Goal: Check status: Check status

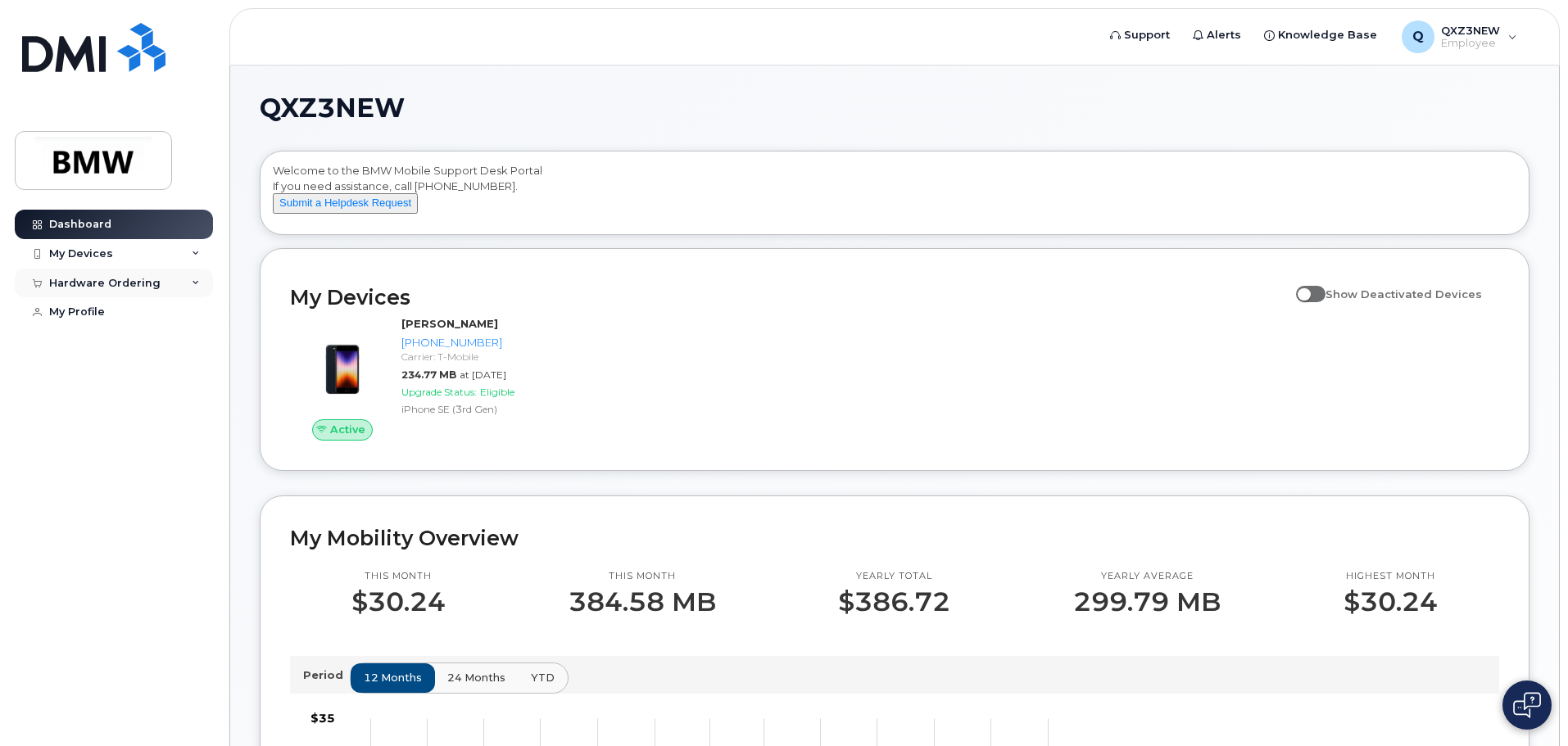
click at [191, 283] on div "Hardware Ordering" at bounding box center [114, 283] width 198 height 29
click at [99, 315] on div "My Orders" at bounding box center [86, 313] width 59 height 15
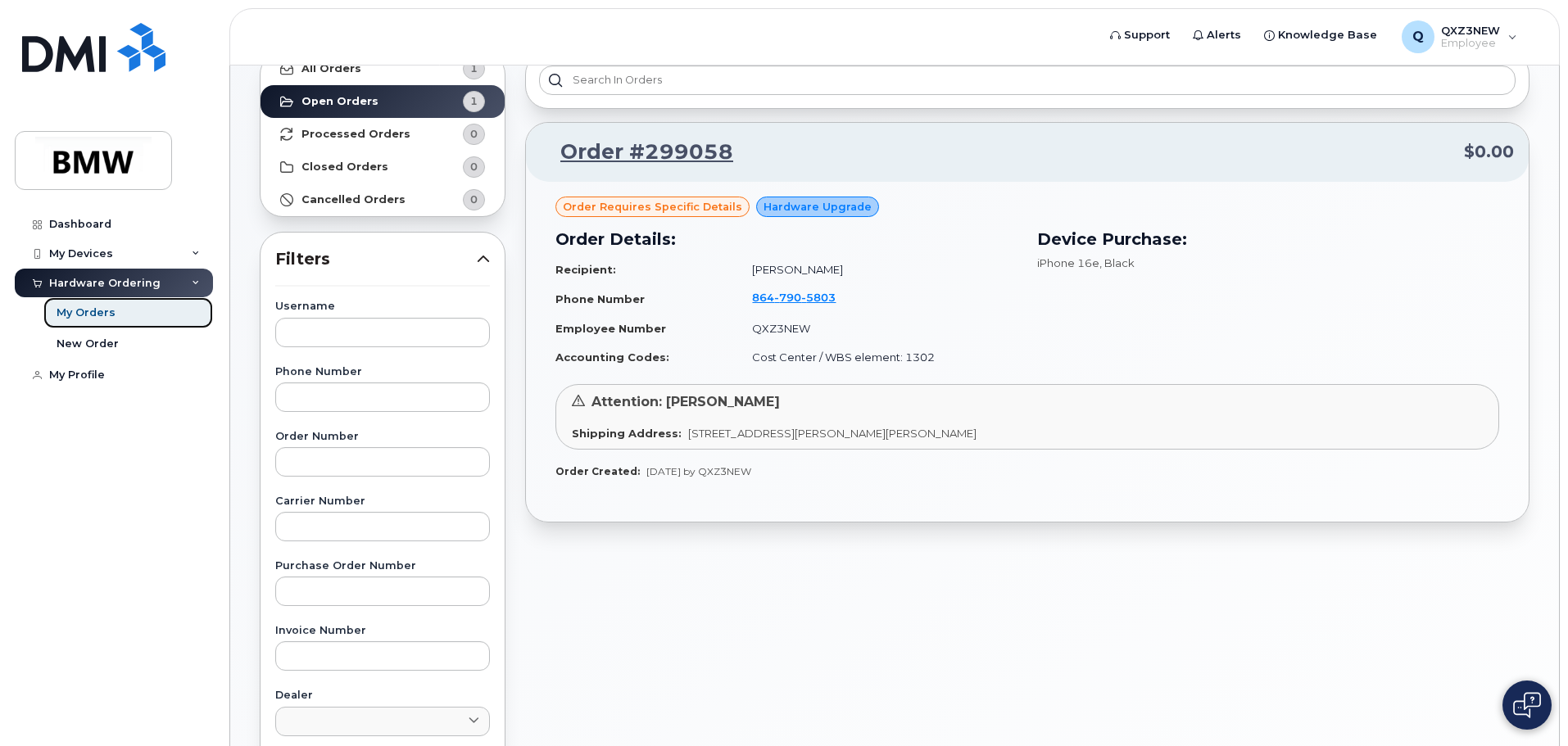
scroll to position [82, 0]
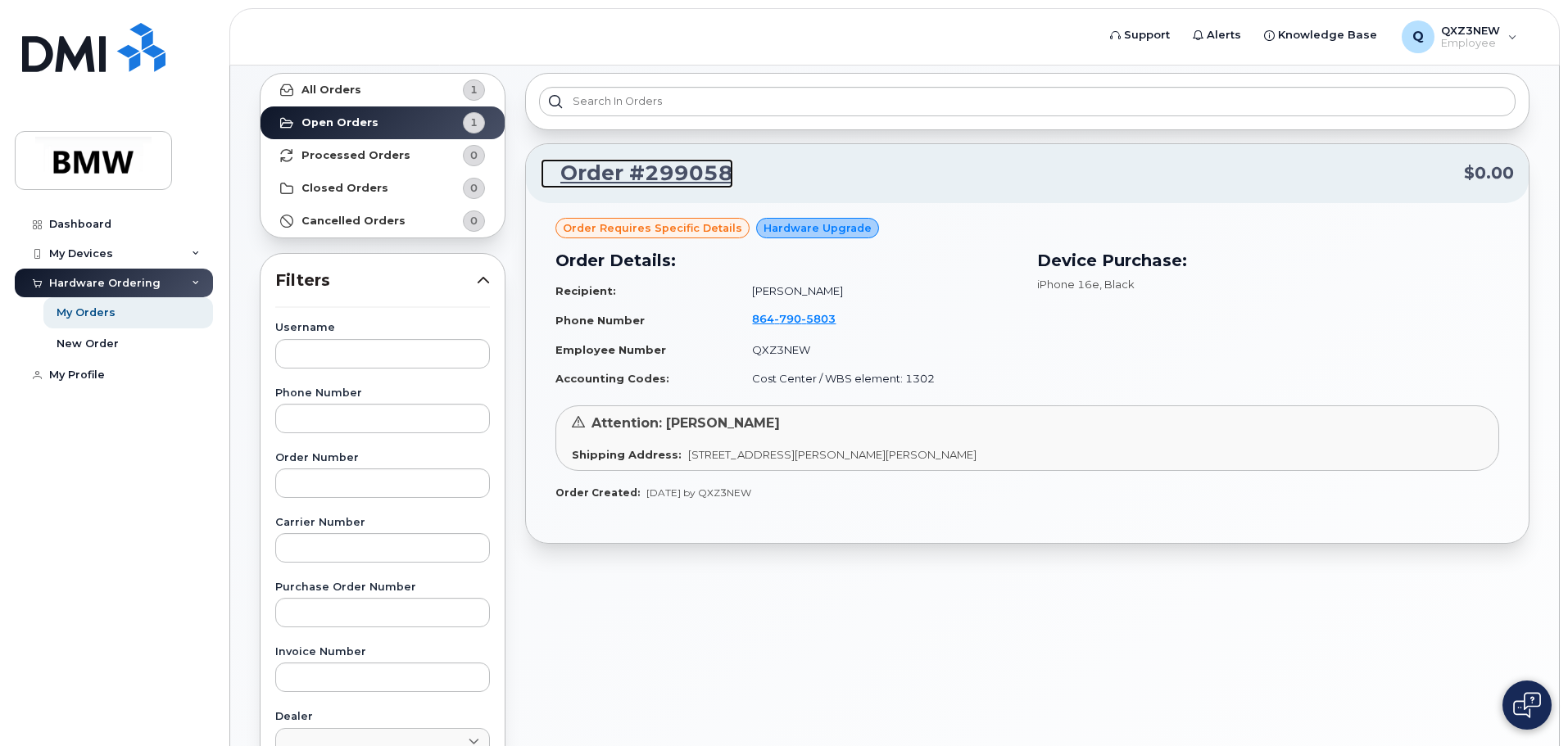
click at [662, 165] on link "Order #299058" at bounding box center [637, 174] width 193 height 29
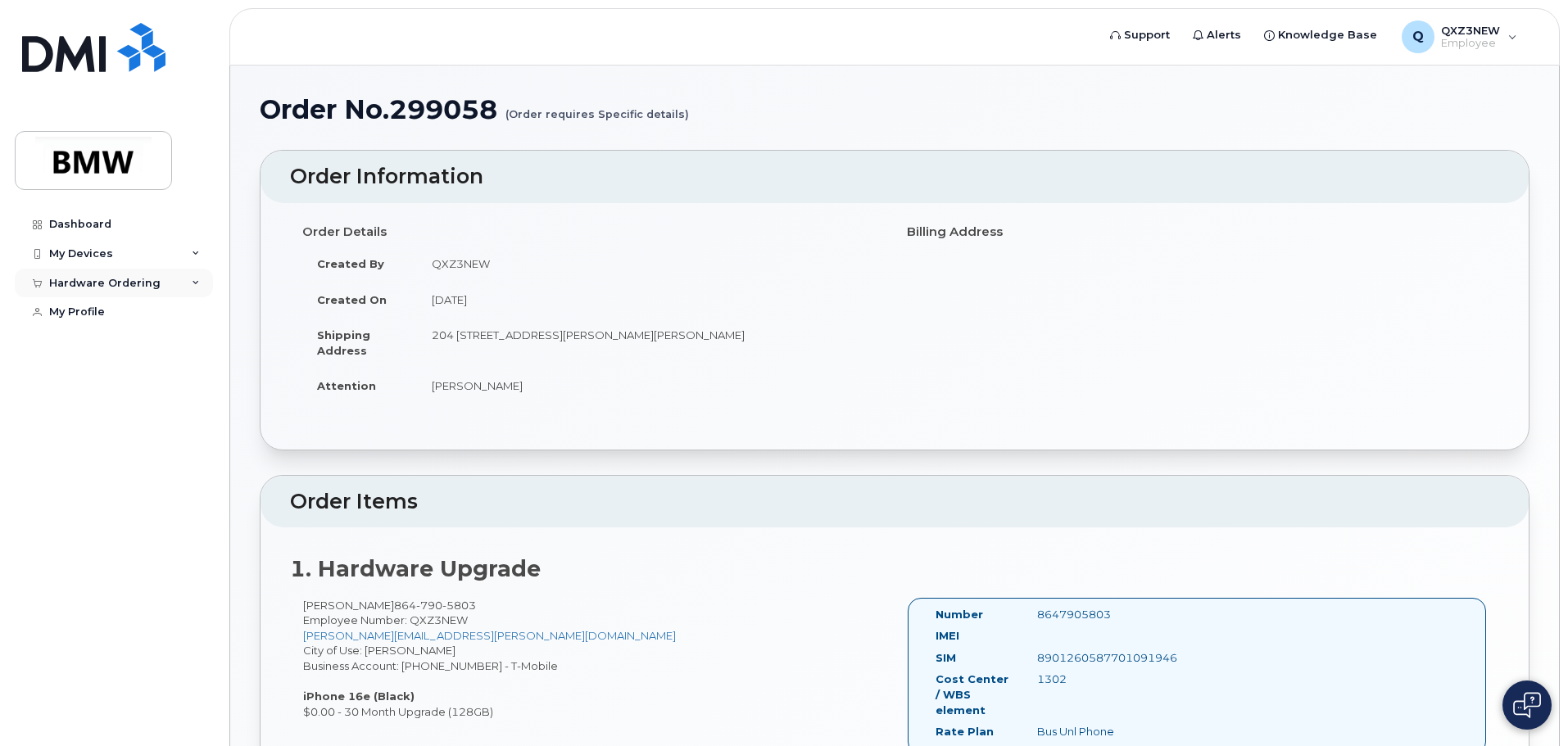
click at [97, 286] on div "Hardware Ordering" at bounding box center [105, 283] width 111 height 13
click at [99, 306] on div "My Orders" at bounding box center [86, 313] width 59 height 15
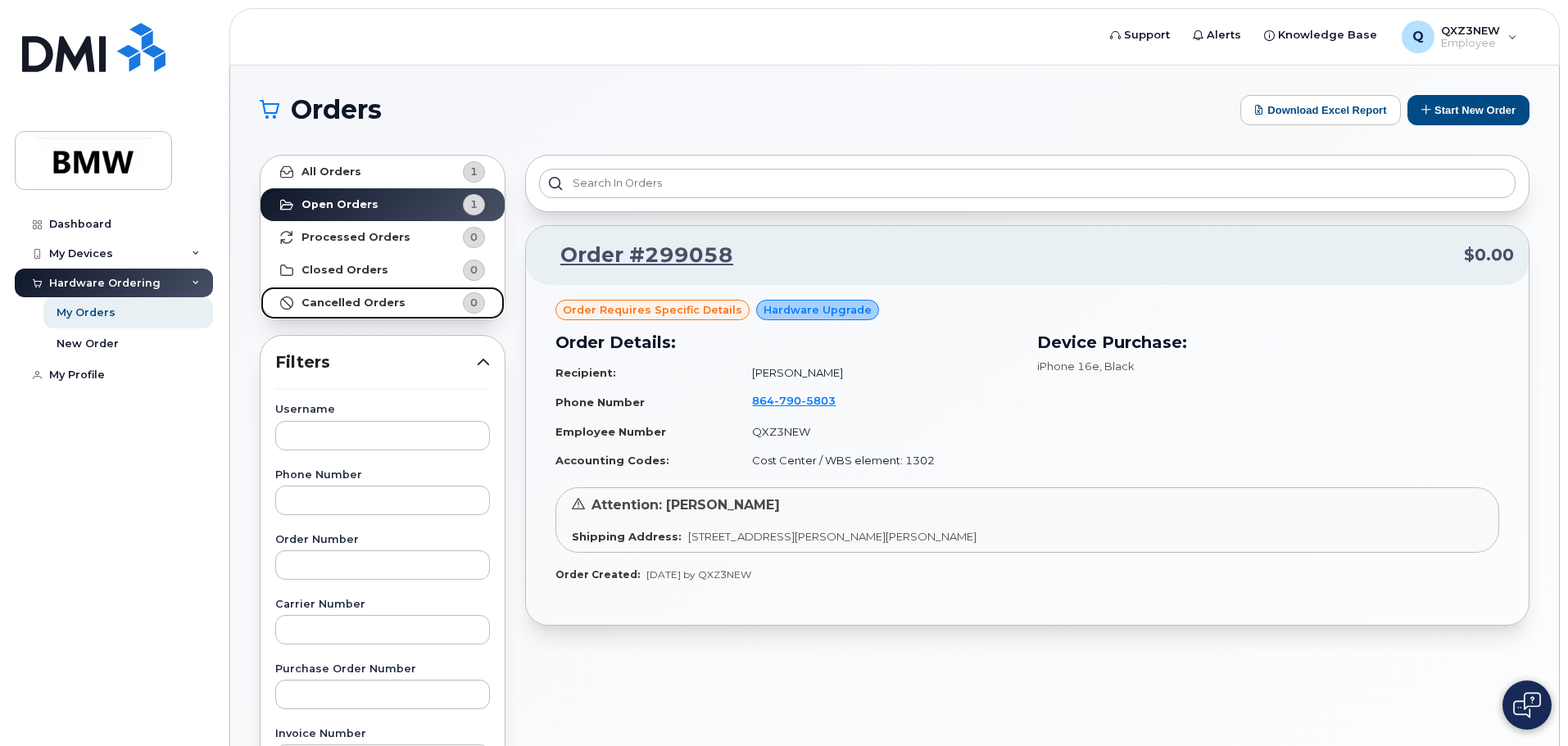
click at [349, 308] on strong "Cancelled Orders" at bounding box center [353, 303] width 104 height 13
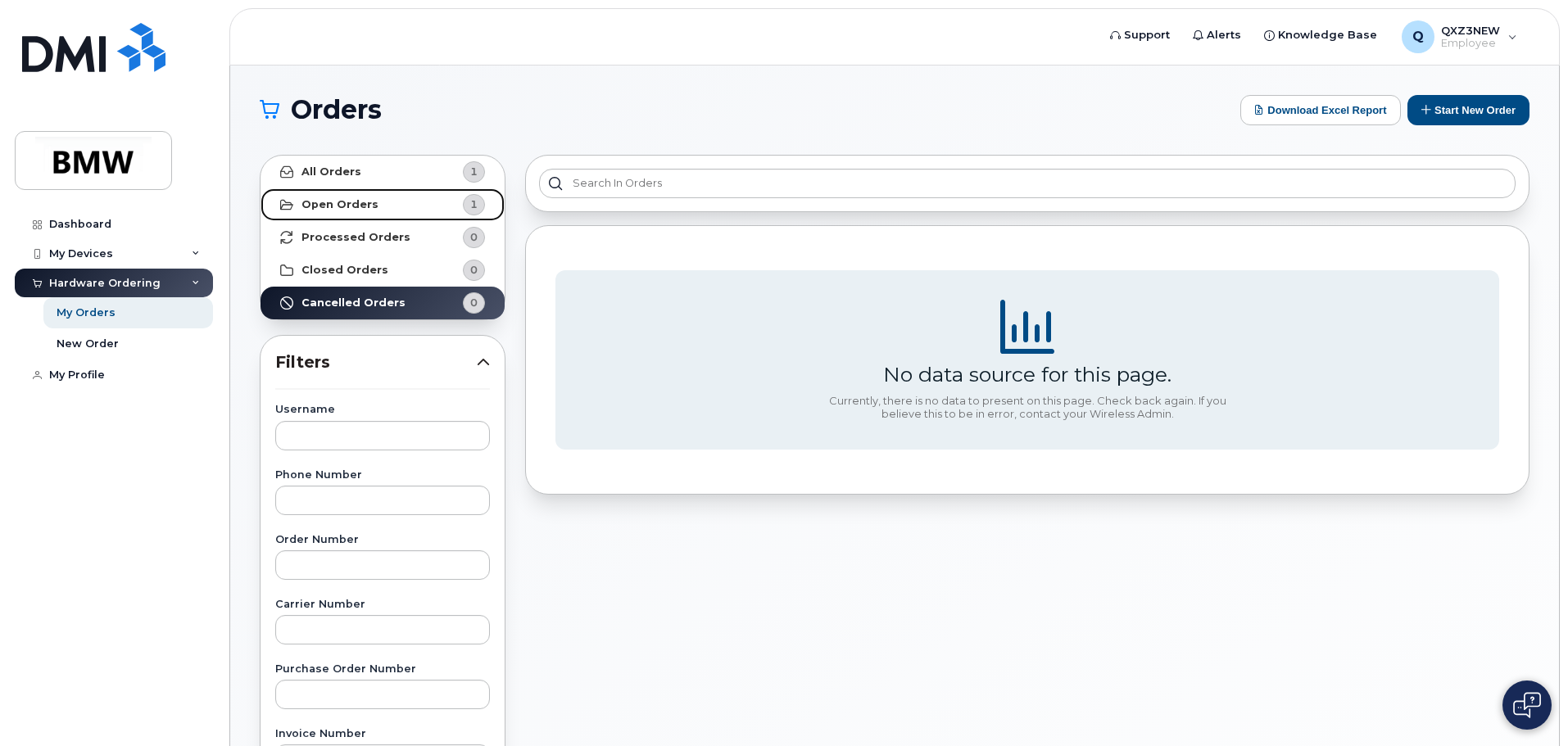
click at [366, 197] on link "Open Orders 1" at bounding box center [383, 205] width 244 height 33
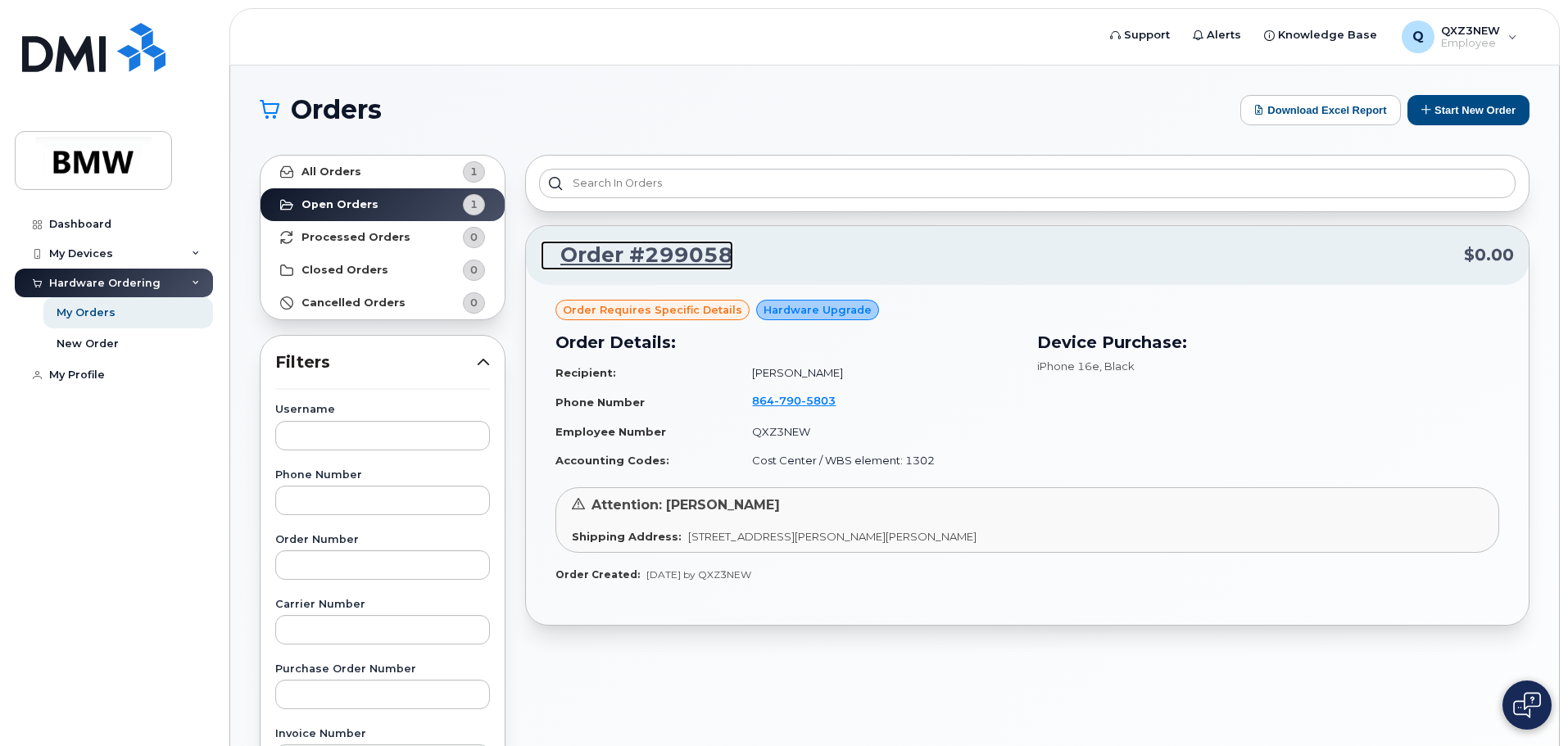
click at [694, 260] on link "Order #299058" at bounding box center [637, 255] width 193 height 29
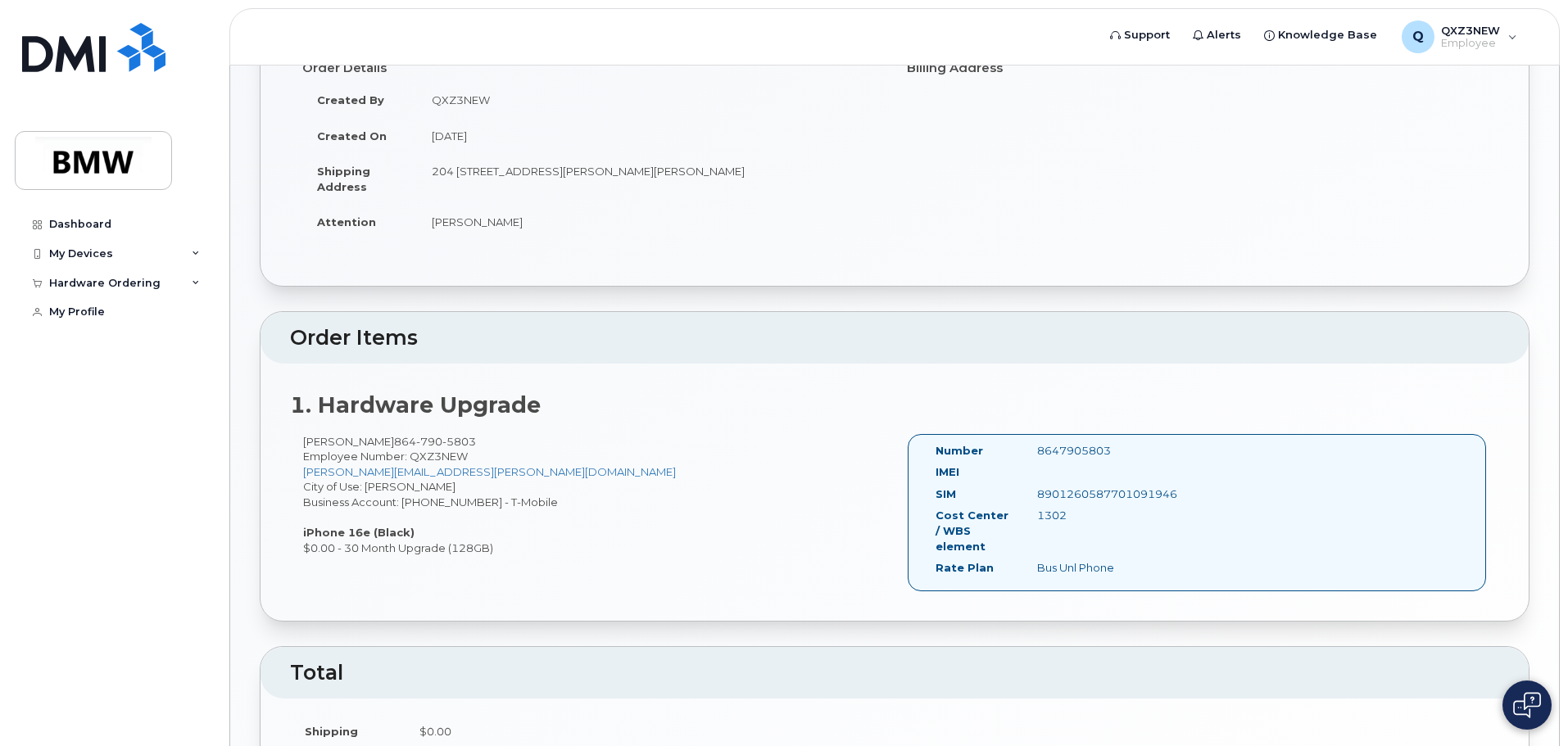
scroll to position [375, 0]
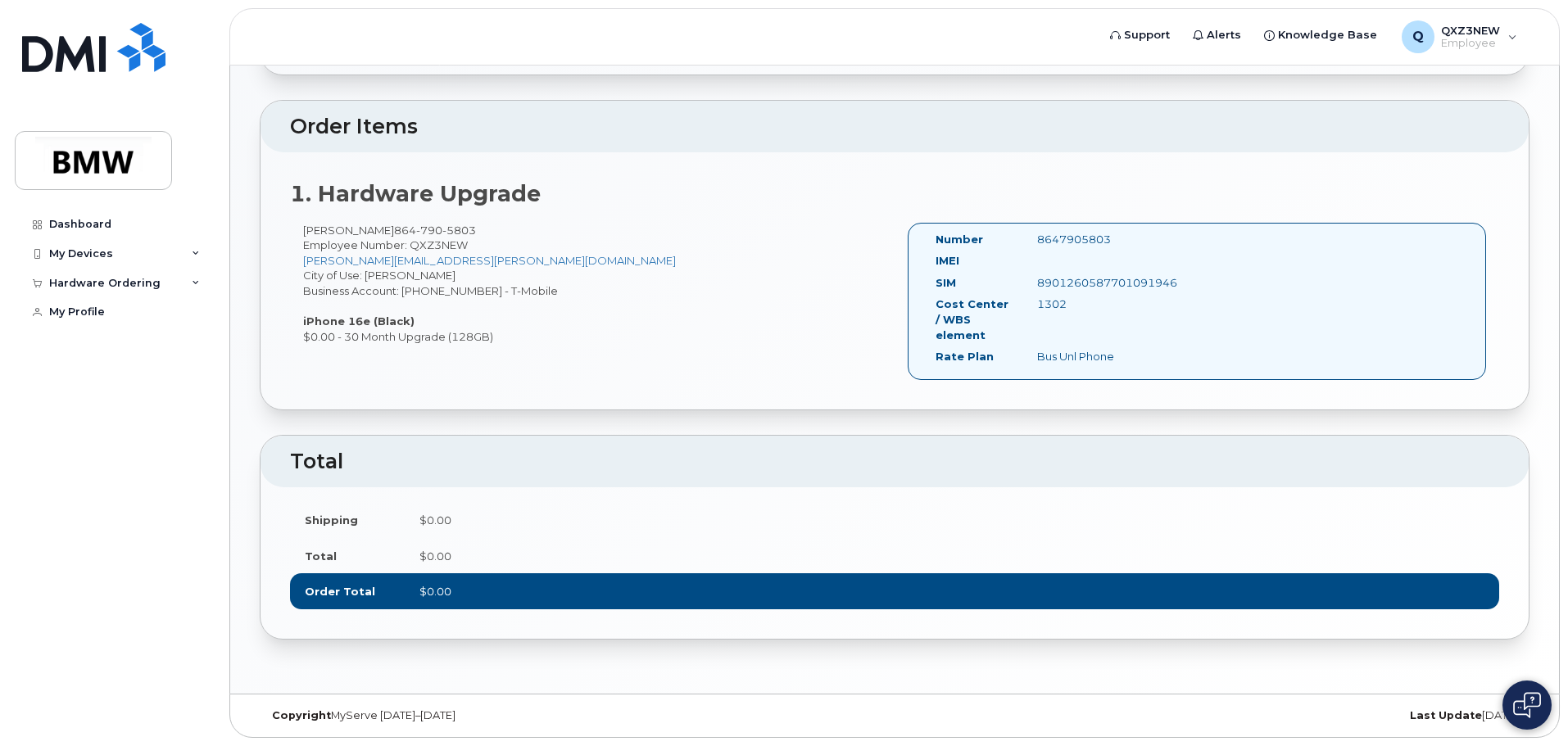
click at [1079, 581] on td "$0.00" at bounding box center [952, 591] width 1094 height 36
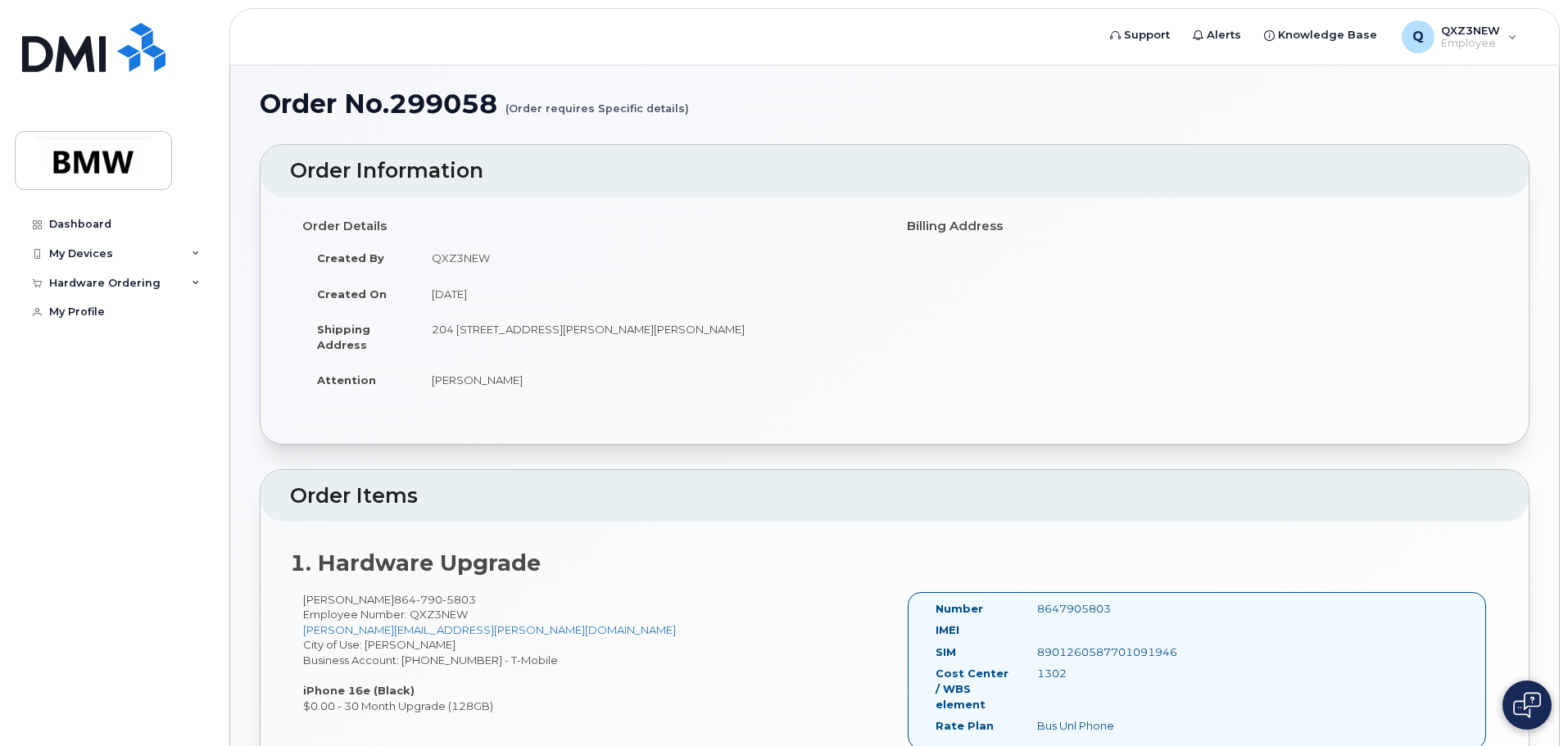
scroll to position [0, 0]
